Goal: Task Accomplishment & Management: Use online tool/utility

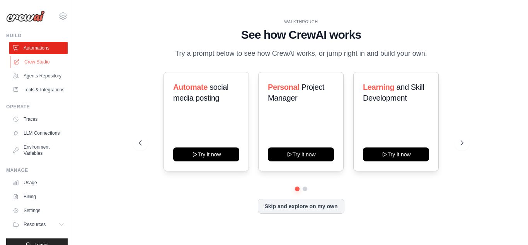
click at [43, 61] on link "Crew Studio" at bounding box center [39, 62] width 58 height 12
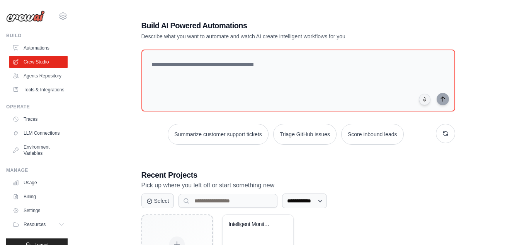
scroll to position [31, 0]
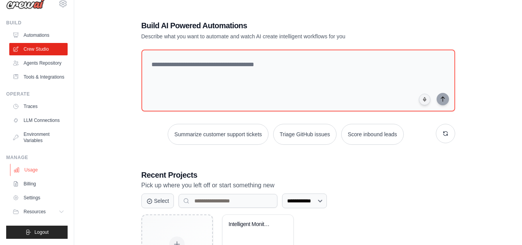
click at [27, 169] on link "Usage" at bounding box center [39, 169] width 58 height 12
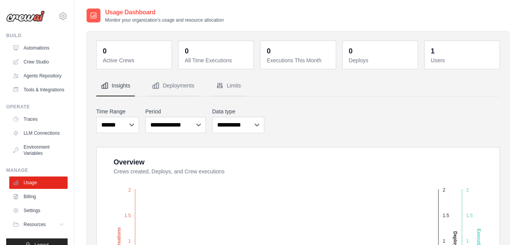
click at [445, 57] on dt "Users" at bounding box center [463, 60] width 64 height 8
click at [44, 139] on link "LLM Connections" at bounding box center [39, 133] width 58 height 12
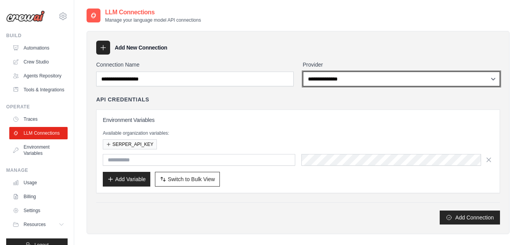
click at [320, 80] on select "**********" at bounding box center [401, 78] width 197 height 15
select select "*****"
click at [303, 71] on select "**********" at bounding box center [401, 78] width 197 height 15
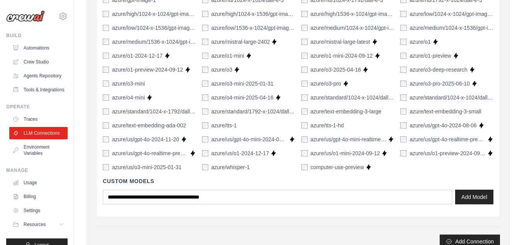
scroll to position [492, 0]
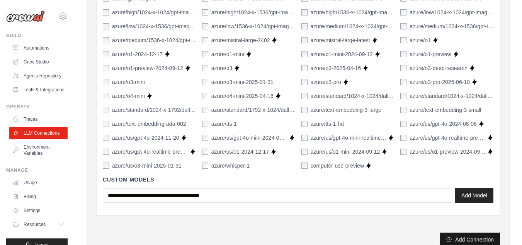
click at [468, 239] on button "Add Connection" at bounding box center [470, 239] width 60 height 14
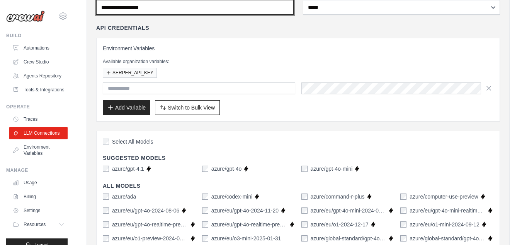
scroll to position [0, 0]
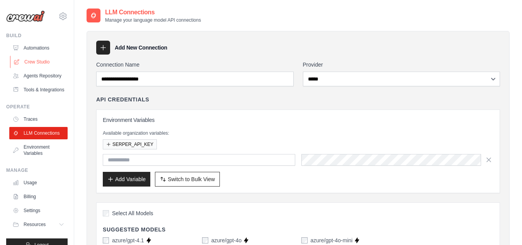
click at [39, 61] on link "Crew Studio" at bounding box center [39, 62] width 58 height 12
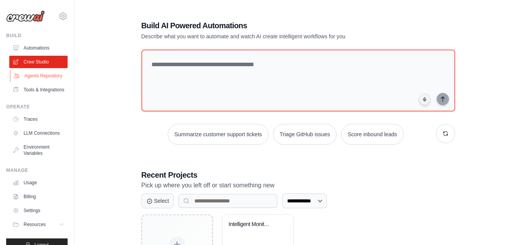
click at [35, 82] on link "Agents Repository" at bounding box center [39, 76] width 58 height 12
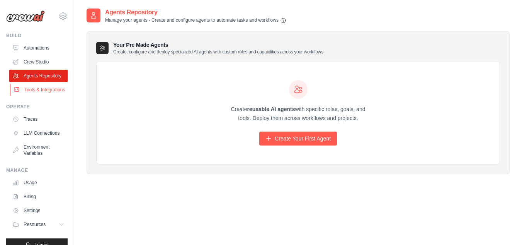
click at [32, 96] on link "Tools & Integrations" at bounding box center [39, 89] width 58 height 12
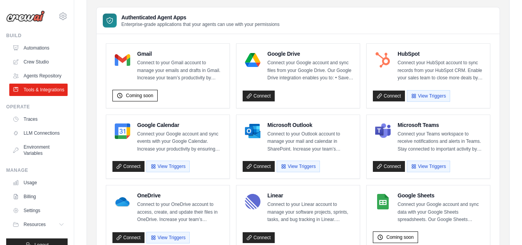
scroll to position [65, 0]
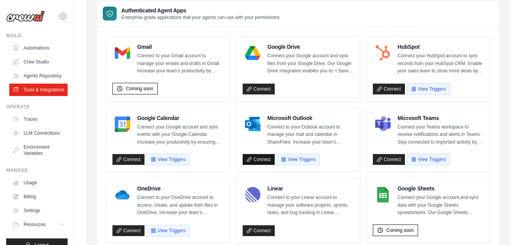
click at [265, 160] on link "Connect" at bounding box center [259, 159] width 32 height 11
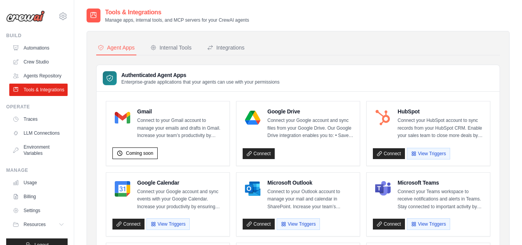
scroll to position [96, 0]
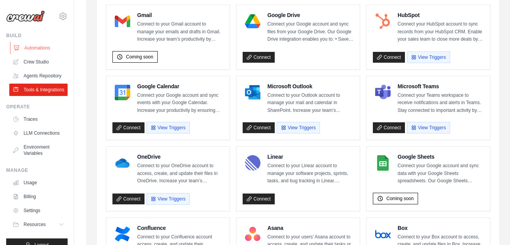
click at [39, 47] on link "Automations" at bounding box center [39, 48] width 58 height 12
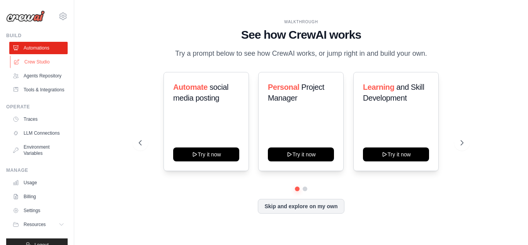
click at [42, 64] on link "Crew Studio" at bounding box center [39, 62] width 58 height 12
